Goal: Task Accomplishment & Management: Use online tool/utility

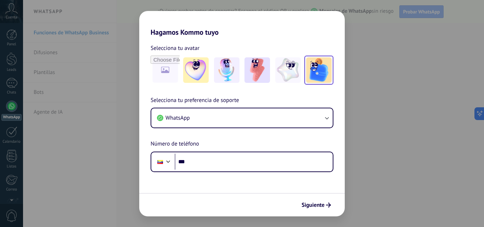
click at [328, 71] on img at bounding box center [319, 70] width 26 height 26
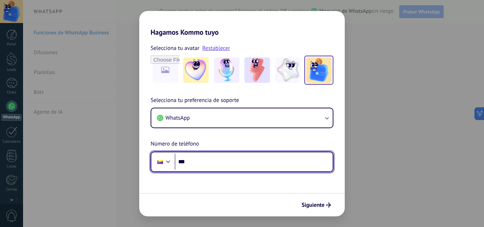
click at [235, 164] on input "***" at bounding box center [254, 162] width 158 height 16
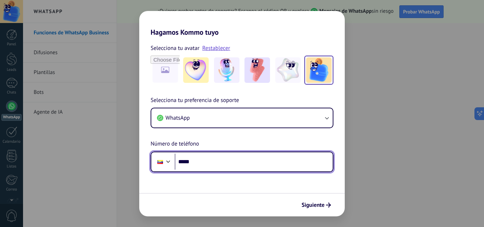
click at [231, 163] on input "*****" at bounding box center [254, 162] width 158 height 16
type input "**********"
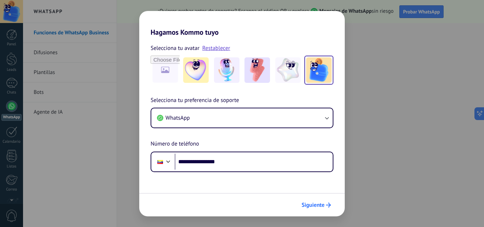
click at [325, 202] on button "Siguiente" at bounding box center [316, 205] width 36 height 12
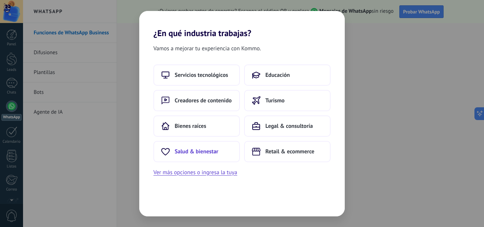
click at [213, 148] on span "Salud & bienestar" at bounding box center [197, 151] width 44 height 7
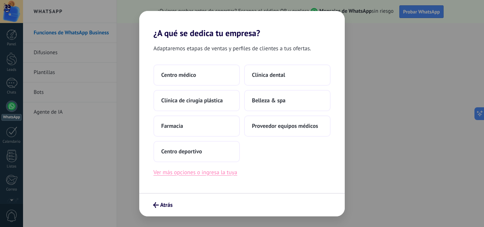
click at [226, 171] on button "Ver más opciones o ingresa la tuya" at bounding box center [195, 172] width 84 height 9
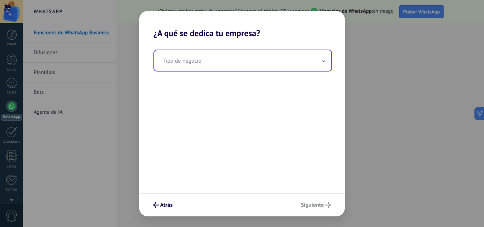
click at [218, 62] on input "text" at bounding box center [242, 60] width 177 height 21
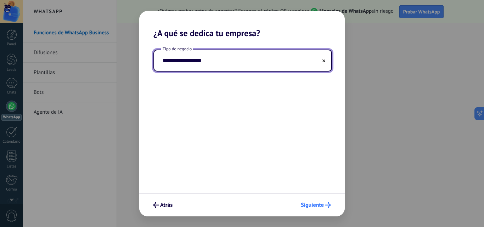
type input "**********"
click at [317, 205] on span "Siguiente" at bounding box center [312, 205] width 23 height 5
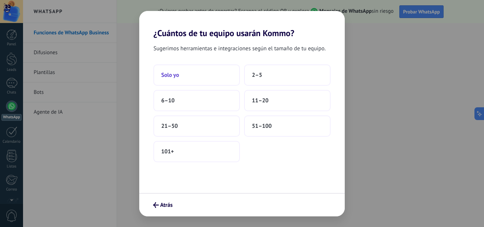
click at [214, 73] on button "Solo yo" at bounding box center [196, 74] width 86 height 21
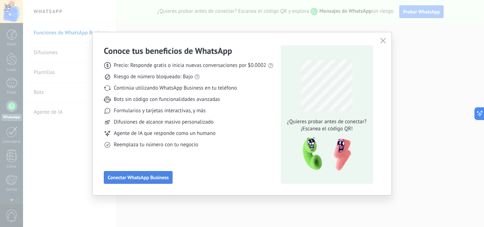
click at [163, 175] on span "Conectar WhatsApp Business" at bounding box center [138, 177] width 61 height 5
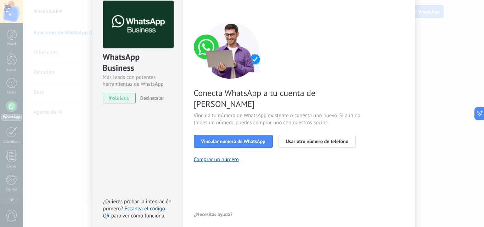
scroll to position [32, 0]
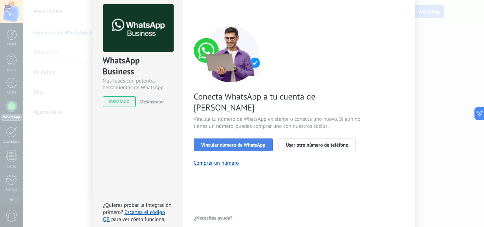
click at [239, 139] on button "Vincular número de WhatsApp" at bounding box center [233, 145] width 79 height 13
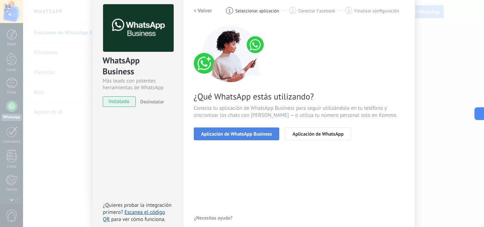
click at [262, 134] on span "Aplicación de WhatsApp Business" at bounding box center [236, 133] width 71 height 5
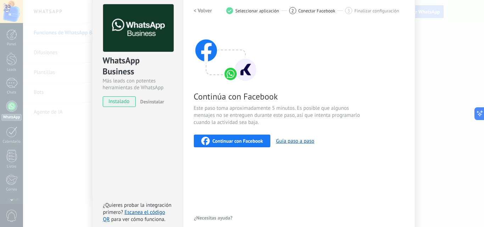
scroll to position [0, 0]
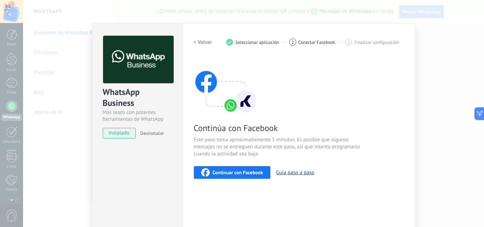
click at [262, 170] on button "Continuar con Facebook" at bounding box center [232, 172] width 77 height 13
click at [292, 171] on button "Guía paso a paso" at bounding box center [295, 172] width 38 height 7
click at [231, 170] on span "Continuar con Facebook" at bounding box center [238, 172] width 51 height 5
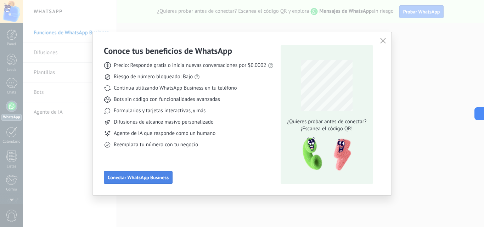
click at [159, 176] on span "Conectar WhatsApp Business" at bounding box center [138, 177] width 61 height 5
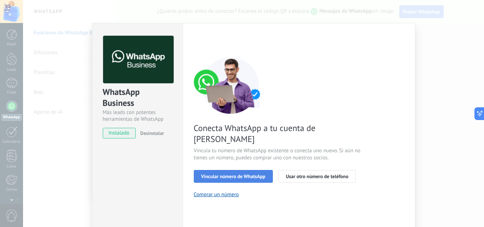
click at [256, 174] on span "Vincular número de WhatsApp" at bounding box center [233, 176] width 64 height 5
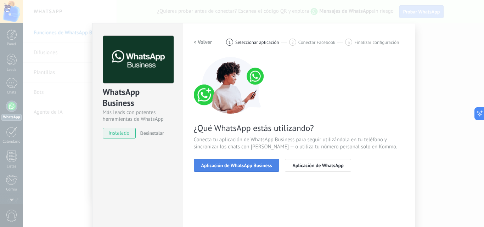
click at [254, 167] on span "Aplicación de WhatsApp Business" at bounding box center [236, 165] width 71 height 5
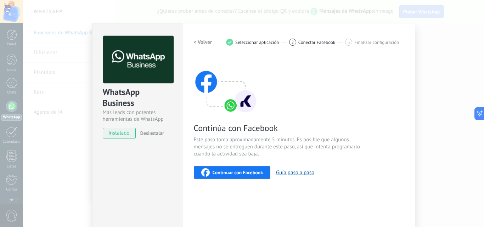
click at [239, 175] on span "Continuar con Facebook" at bounding box center [238, 172] width 51 height 5
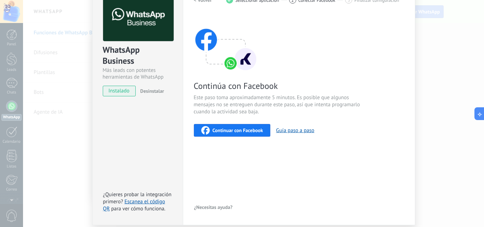
scroll to position [67, 0]
